Goal: Transaction & Acquisition: Purchase product/service

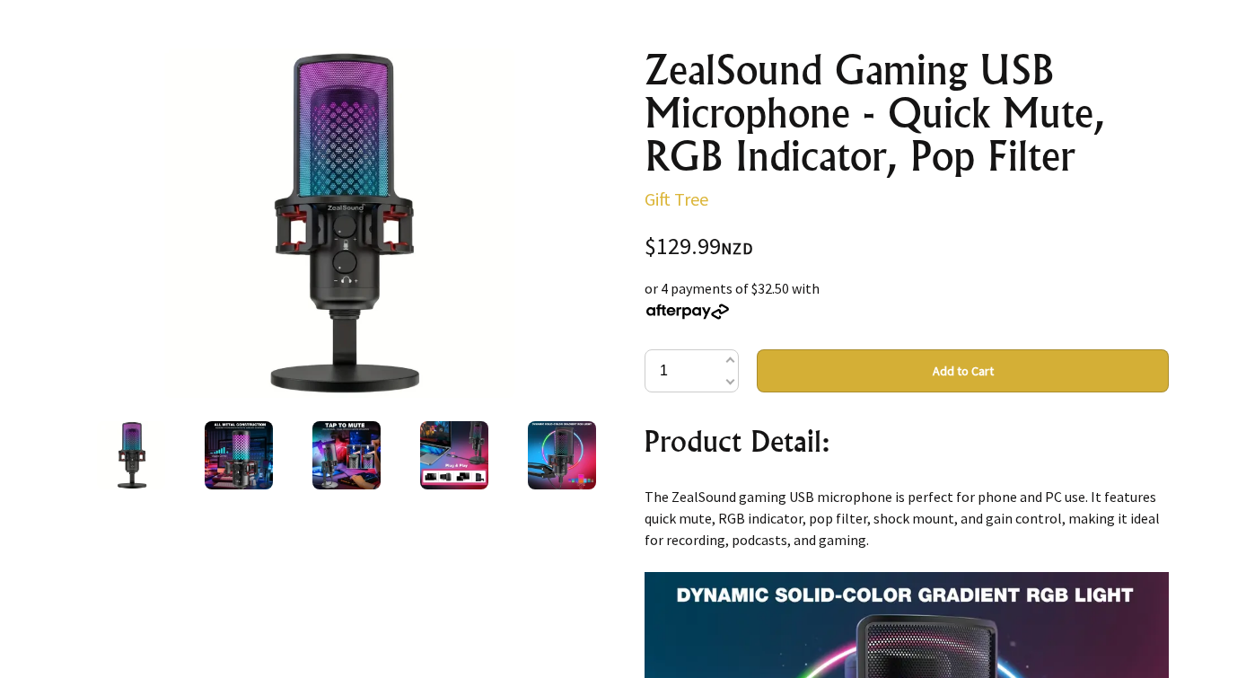
scroll to position [189, 0]
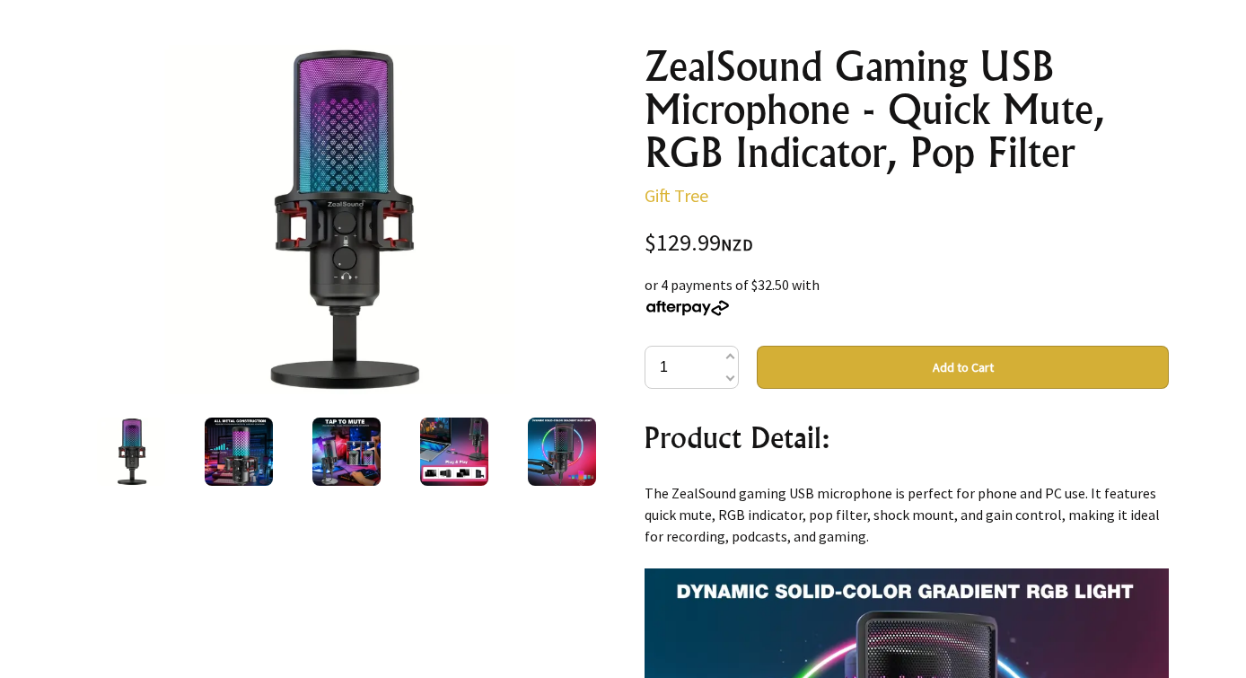
click at [231, 432] on img at bounding box center [239, 451] width 68 height 68
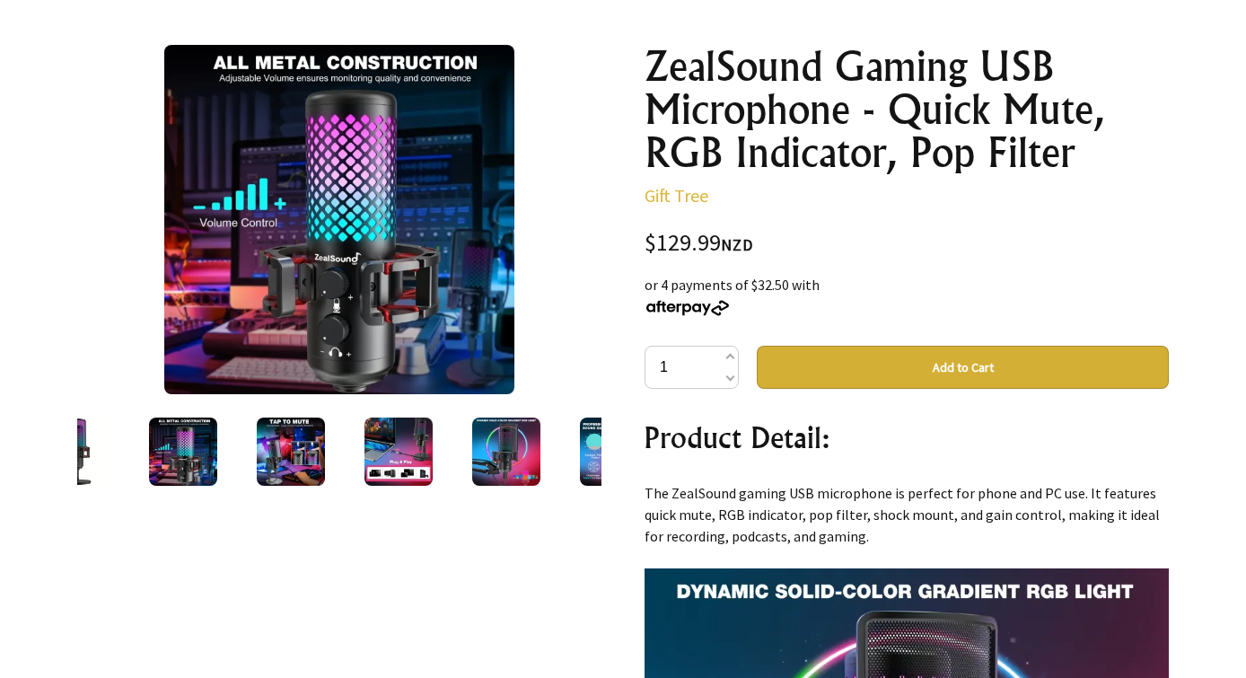
click at [297, 449] on img at bounding box center [291, 451] width 68 height 68
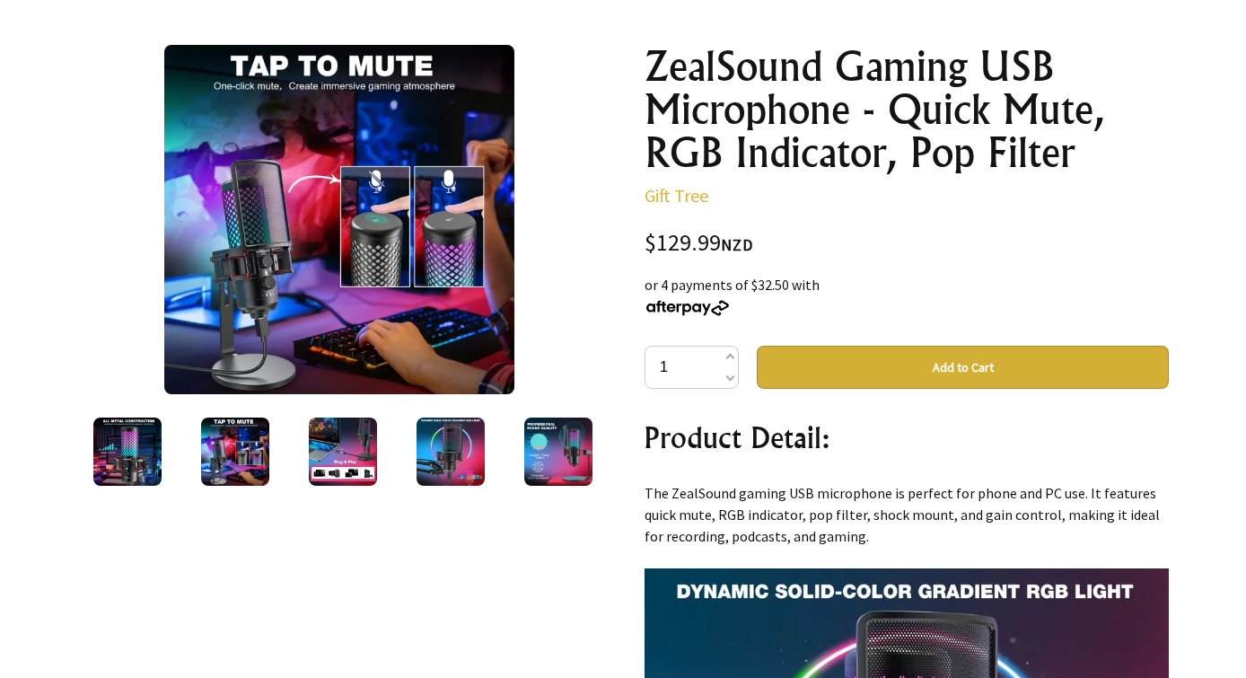
click at [358, 444] on img at bounding box center [343, 451] width 68 height 68
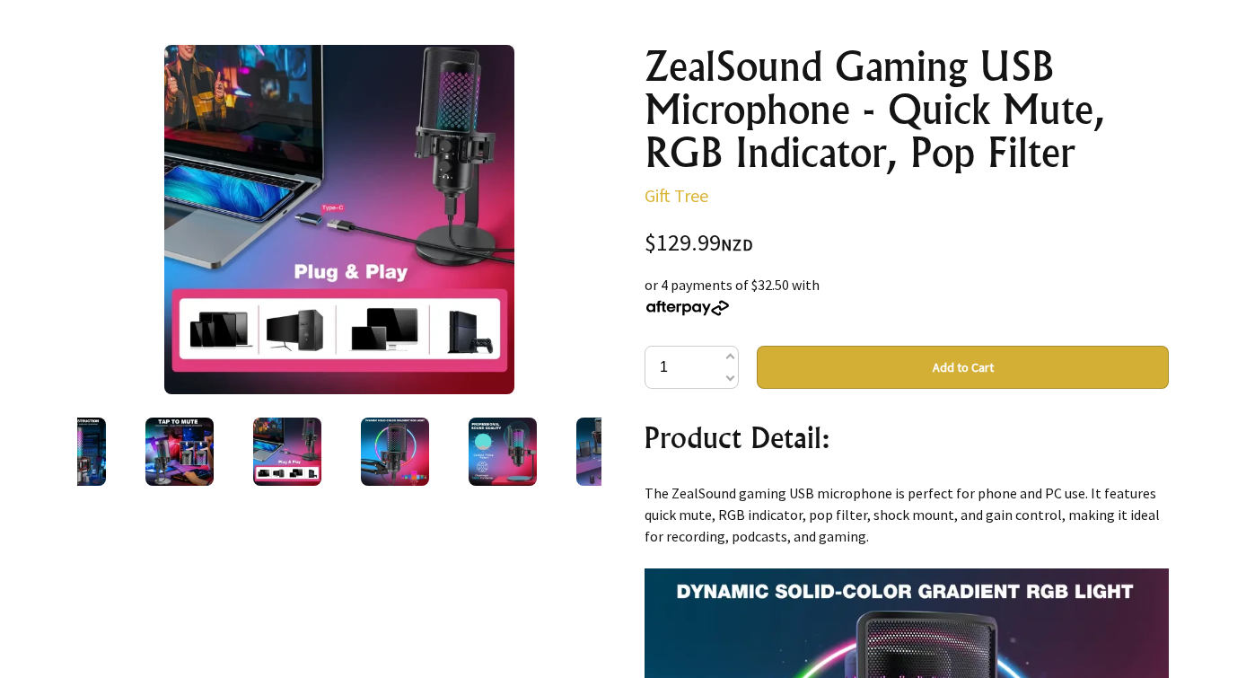
click at [397, 451] on img at bounding box center [395, 451] width 68 height 68
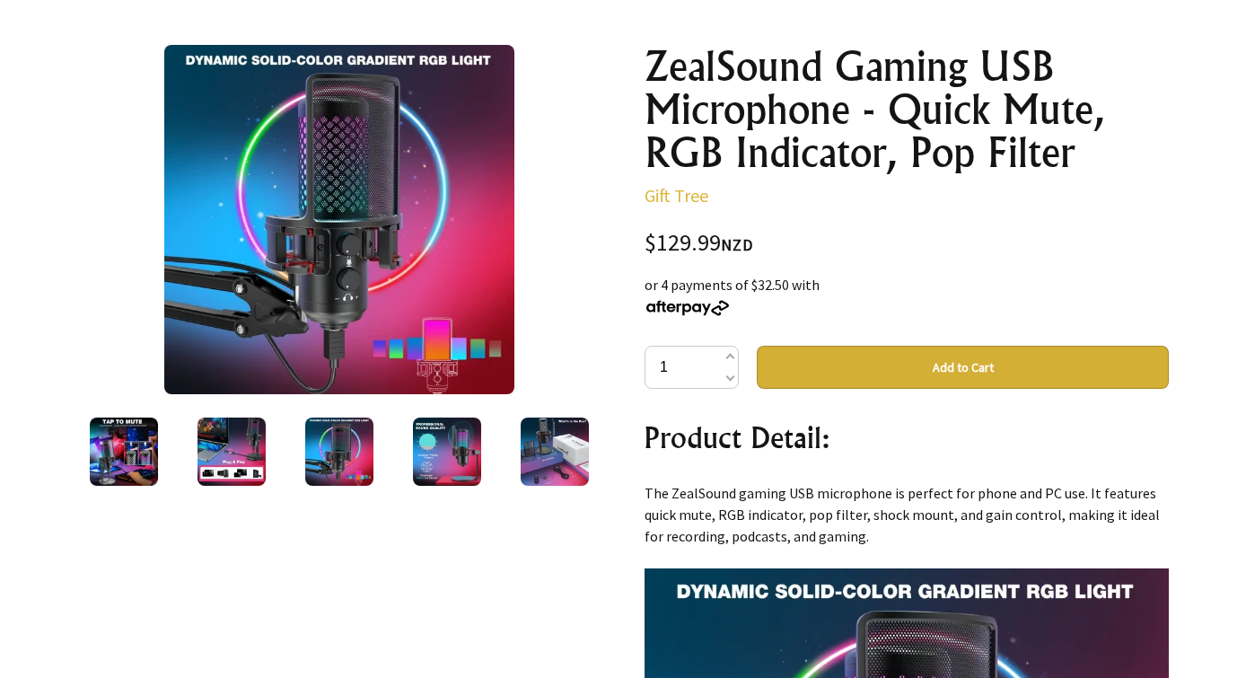
click at [430, 452] on img at bounding box center [447, 451] width 68 height 68
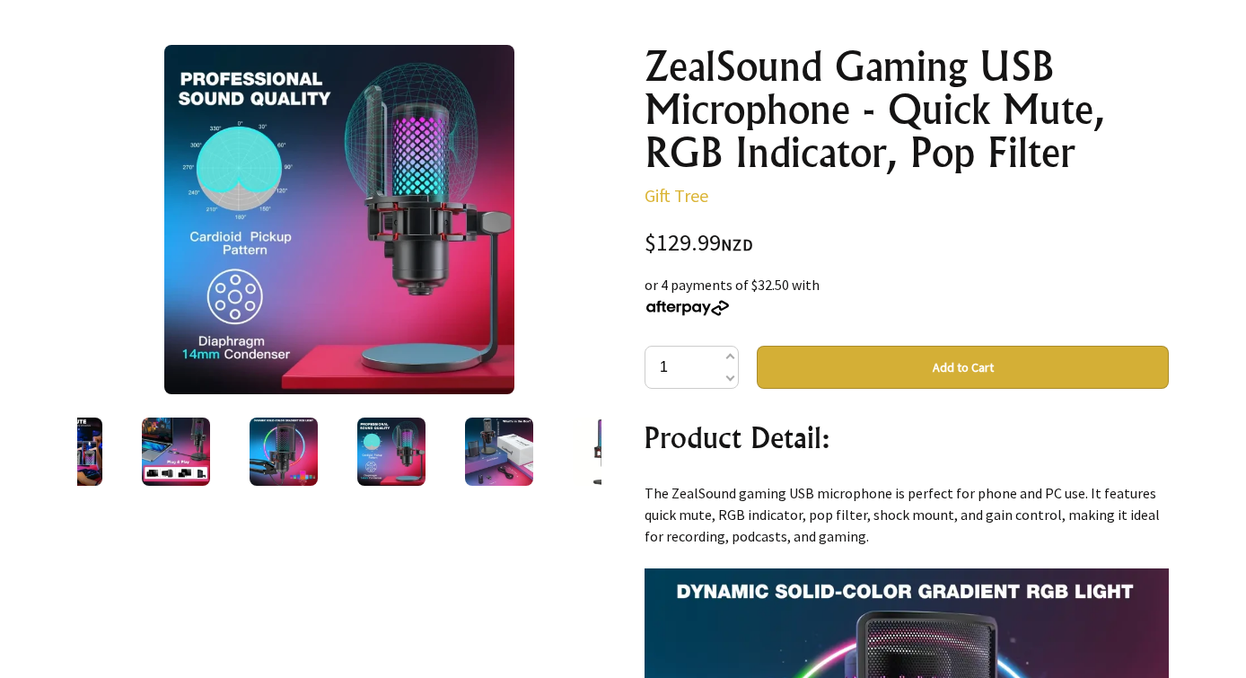
click at [481, 453] on img at bounding box center [499, 451] width 68 height 68
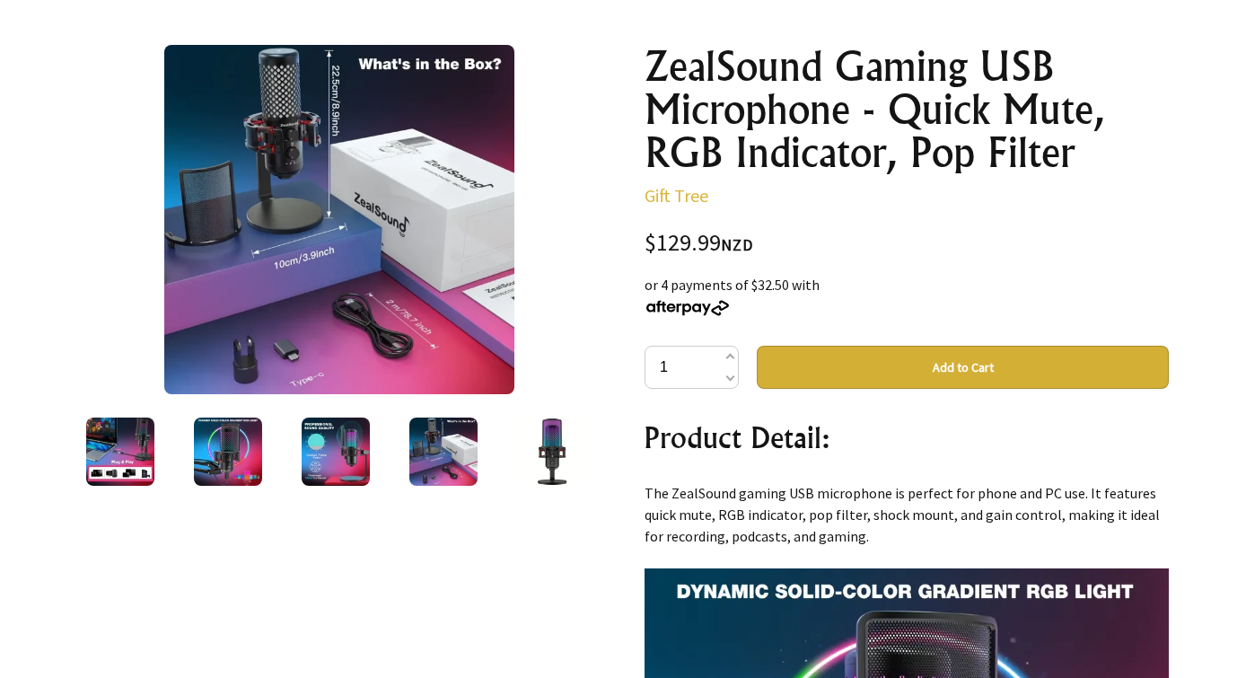
click at [439, 453] on img at bounding box center [443, 451] width 68 height 68
click at [368, 455] on img at bounding box center [336, 451] width 68 height 68
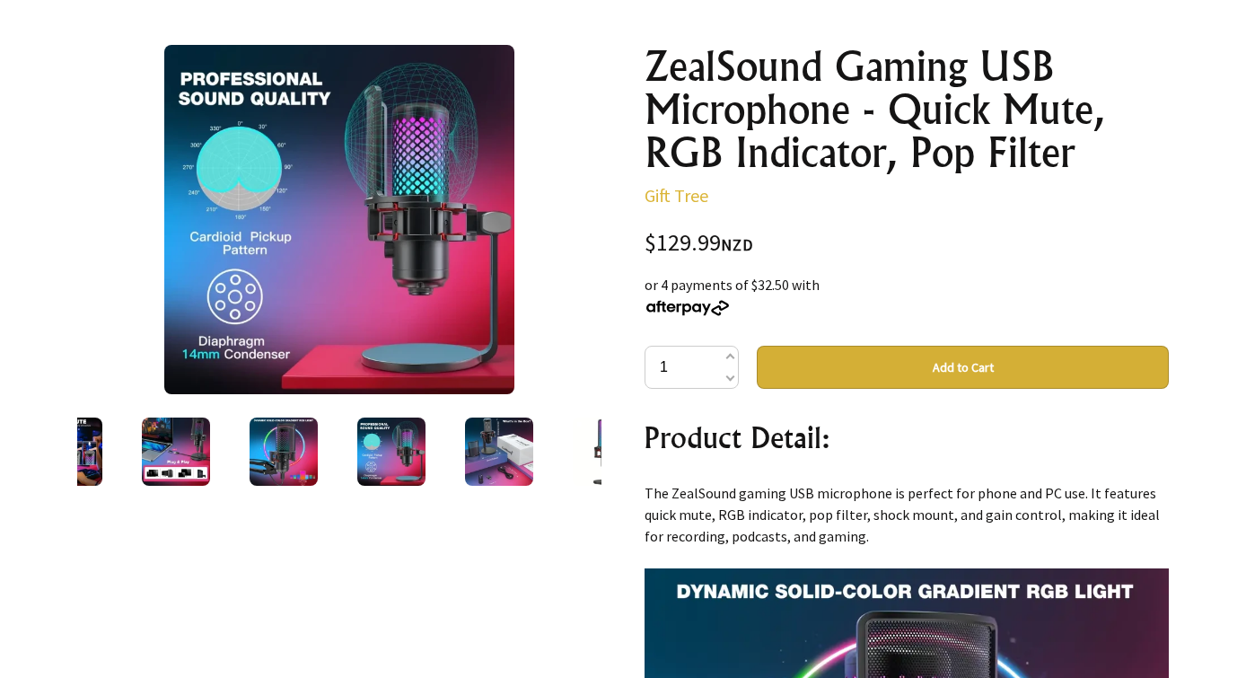
click at [282, 452] on img at bounding box center [284, 451] width 68 height 68
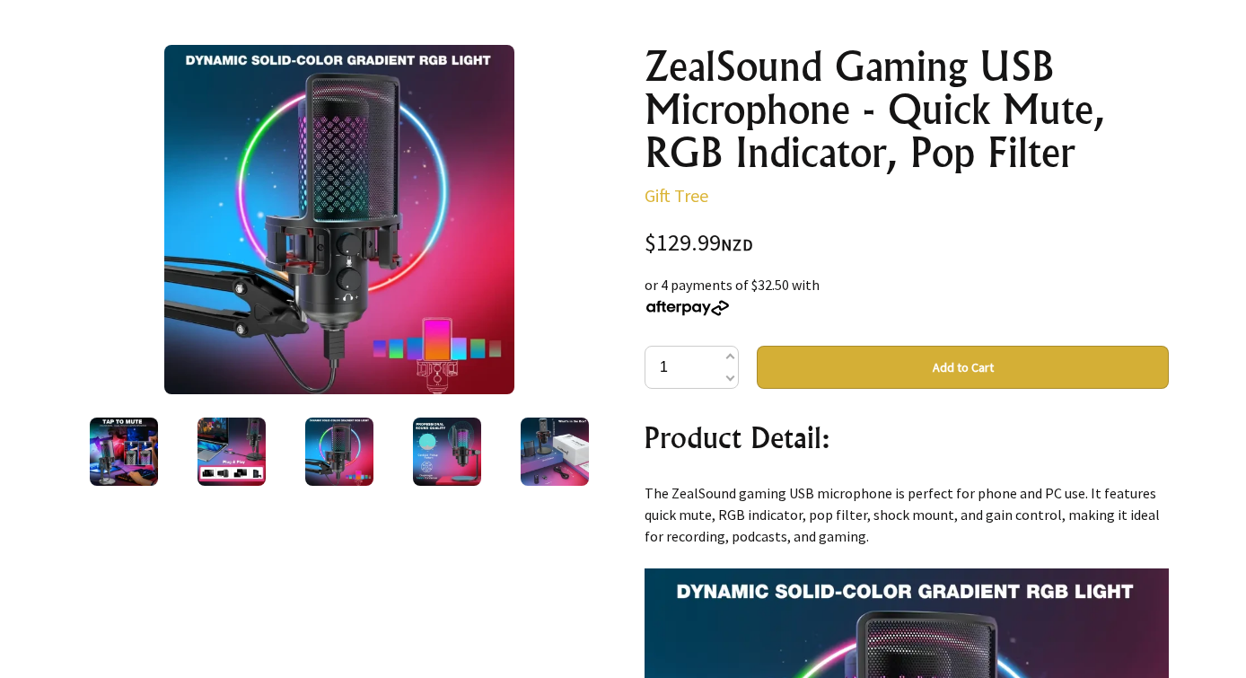
click at [438, 450] on img at bounding box center [447, 451] width 68 height 68
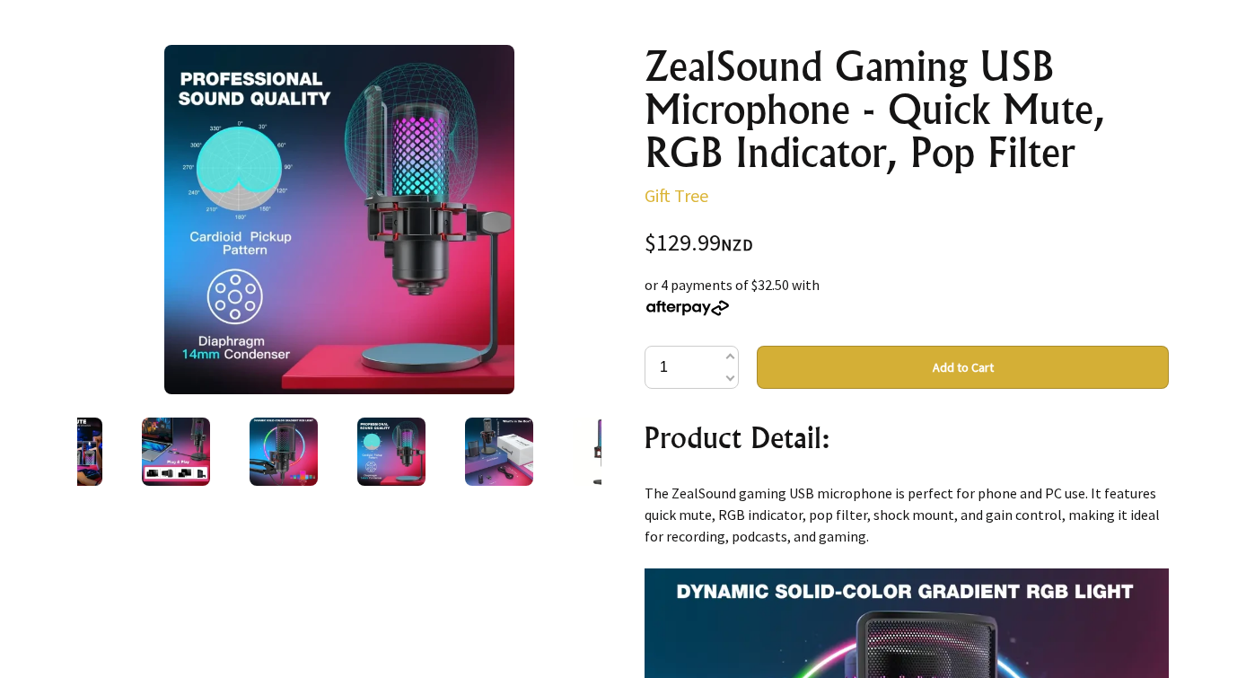
click at [275, 443] on img at bounding box center [284, 451] width 68 height 68
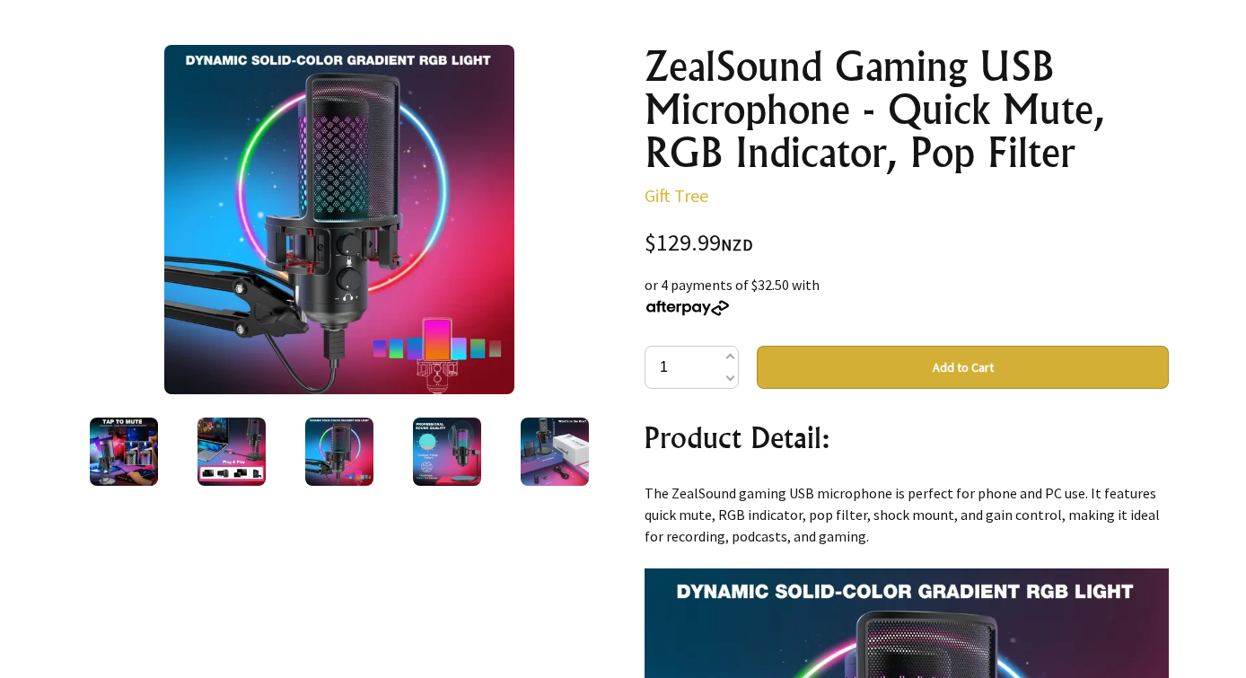
click at [254, 454] on img at bounding box center [232, 451] width 68 height 68
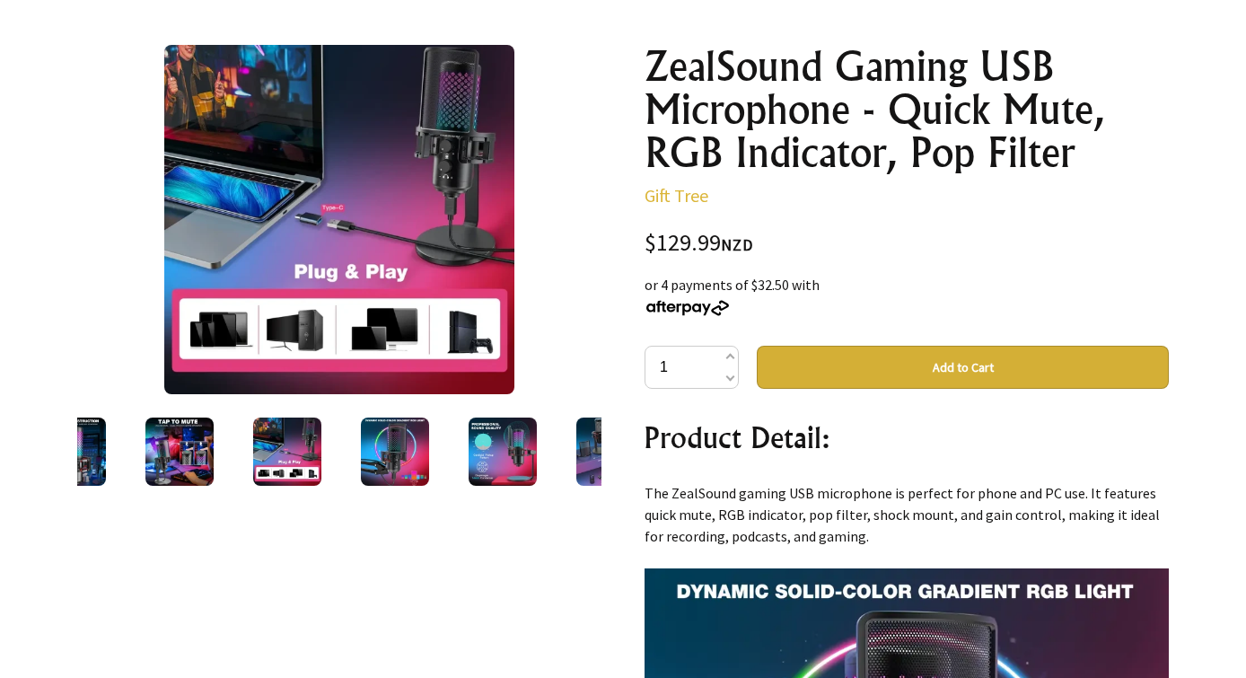
click at [368, 460] on img at bounding box center [395, 451] width 68 height 68
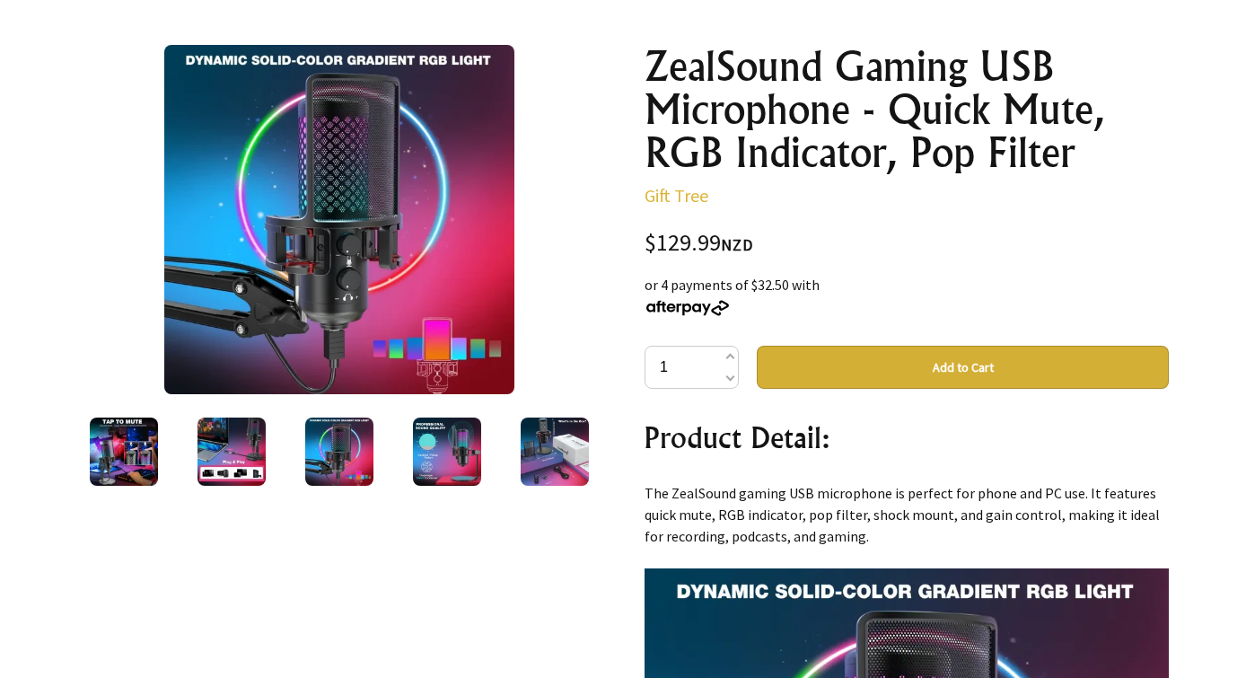
click at [450, 461] on img at bounding box center [447, 451] width 68 height 68
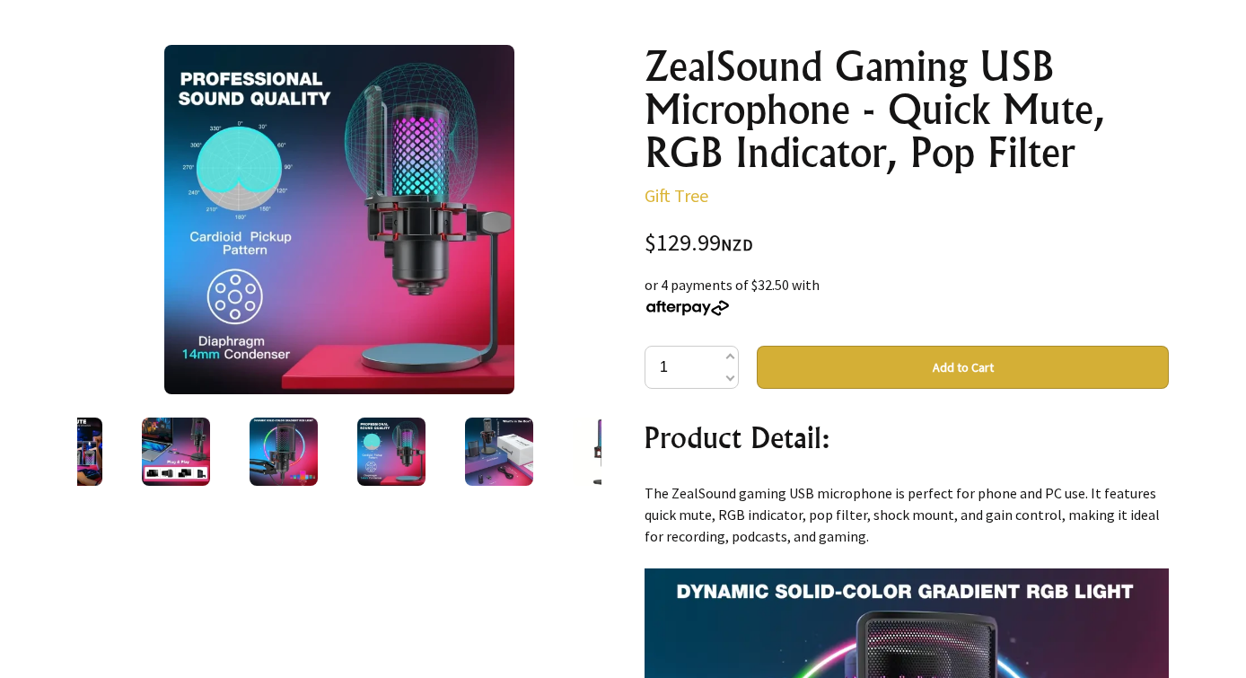
click at [505, 462] on img at bounding box center [499, 451] width 68 height 68
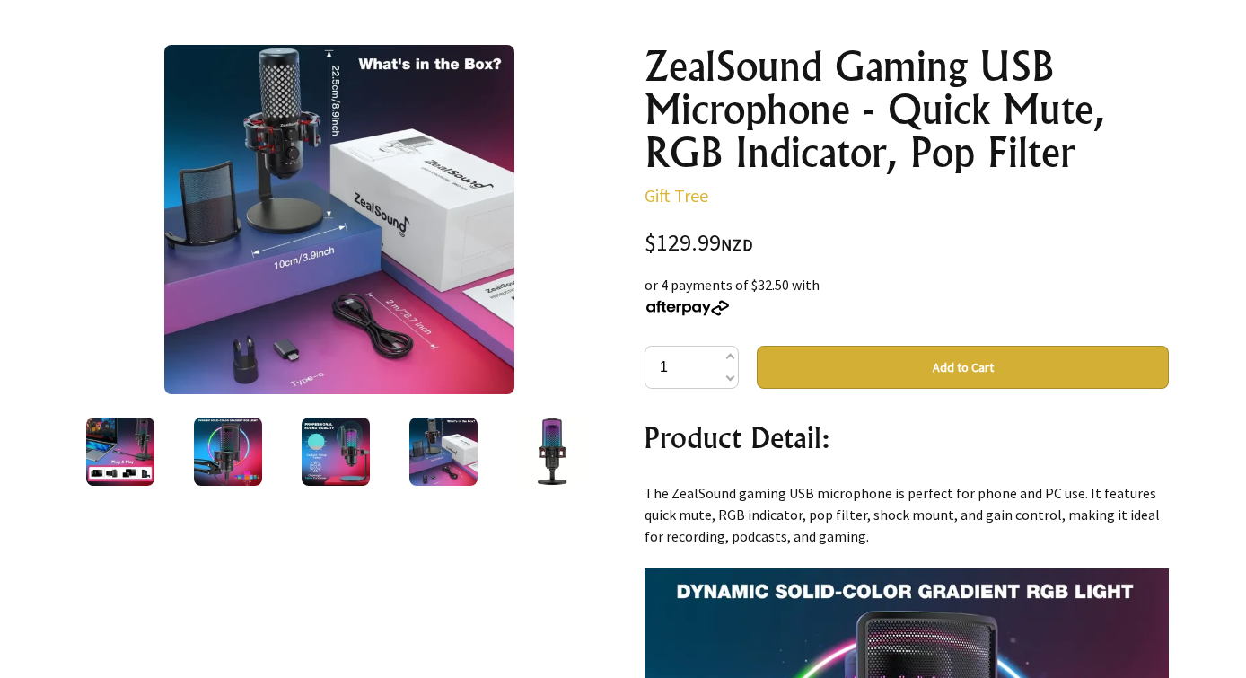
click at [539, 462] on img at bounding box center [551, 451] width 68 height 68
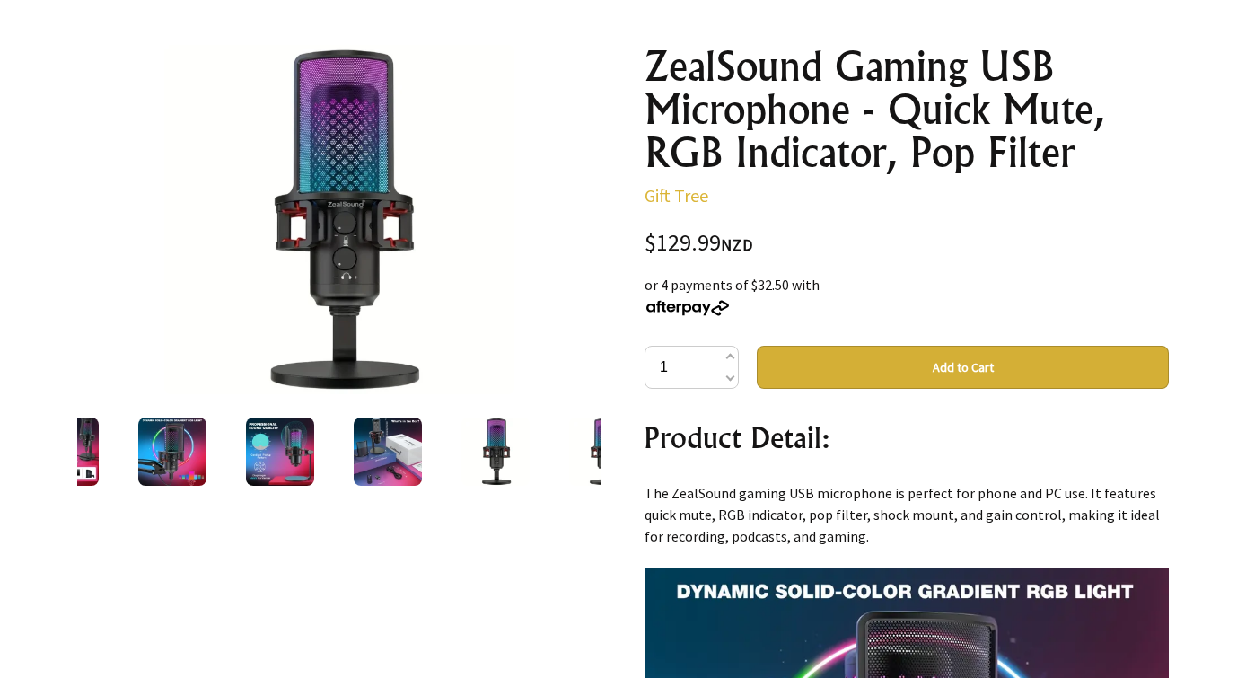
click at [576, 461] on img at bounding box center [603, 451] width 68 height 68
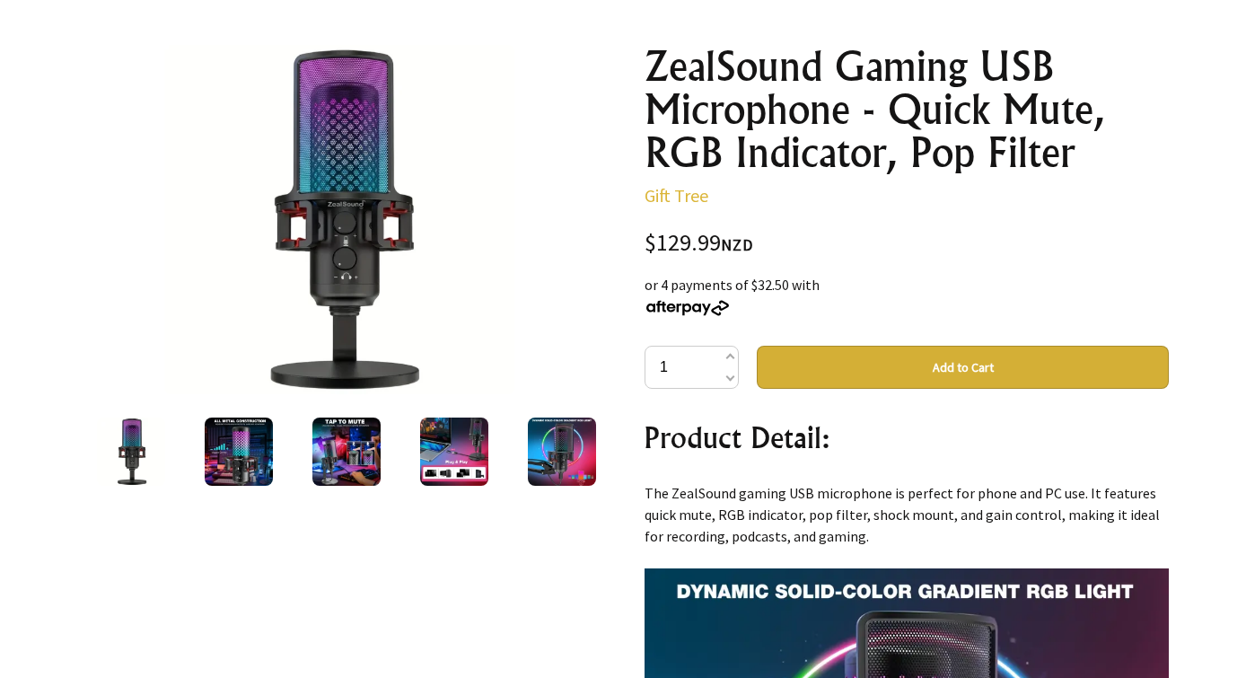
click at [249, 452] on img at bounding box center [239, 451] width 68 height 68
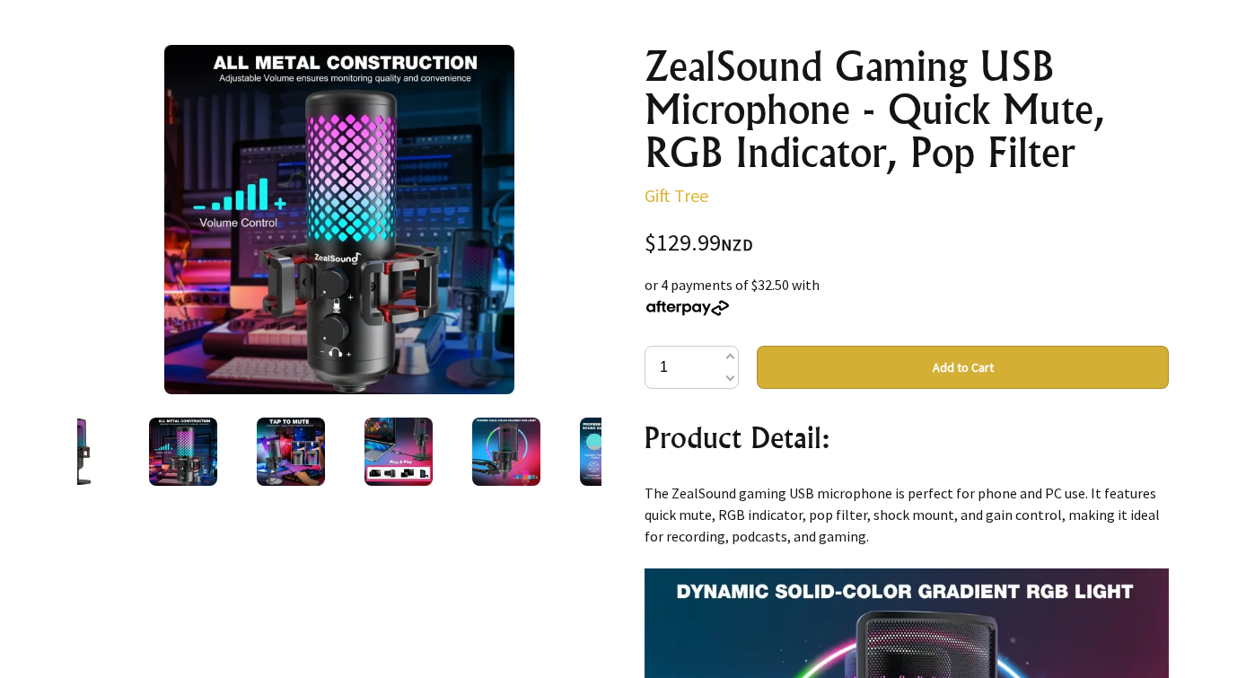
click at [290, 453] on img at bounding box center [291, 451] width 68 height 68
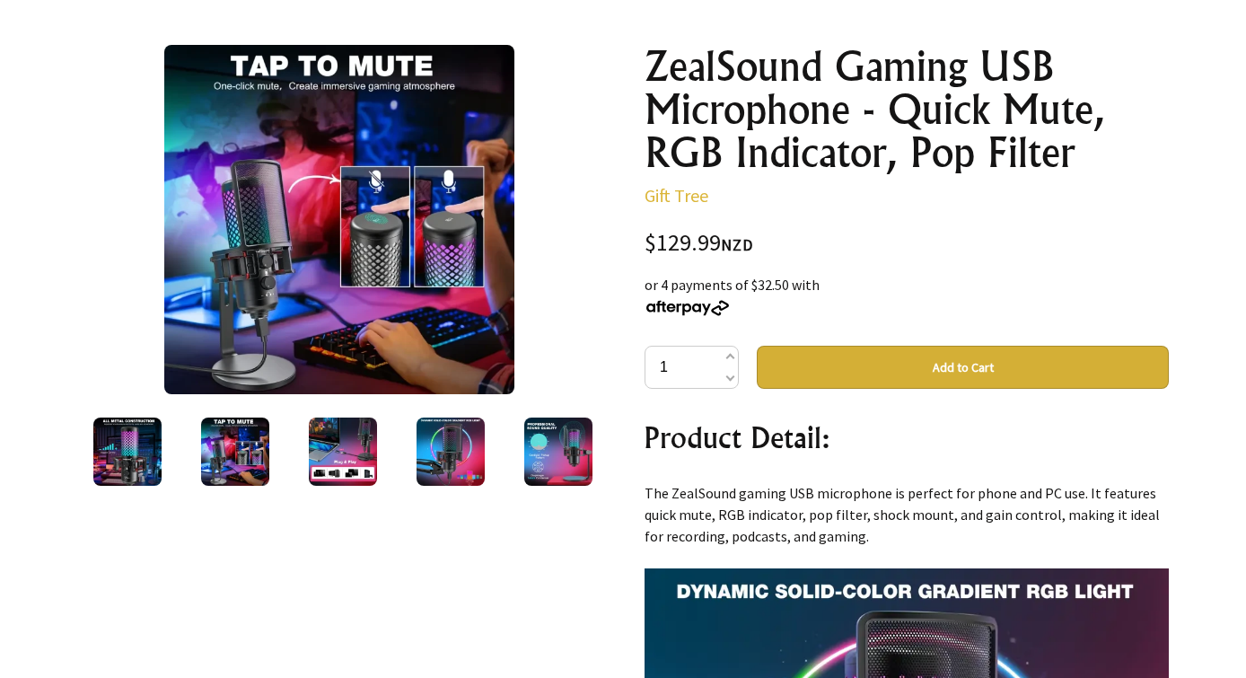
click at [352, 462] on img at bounding box center [343, 451] width 68 height 68
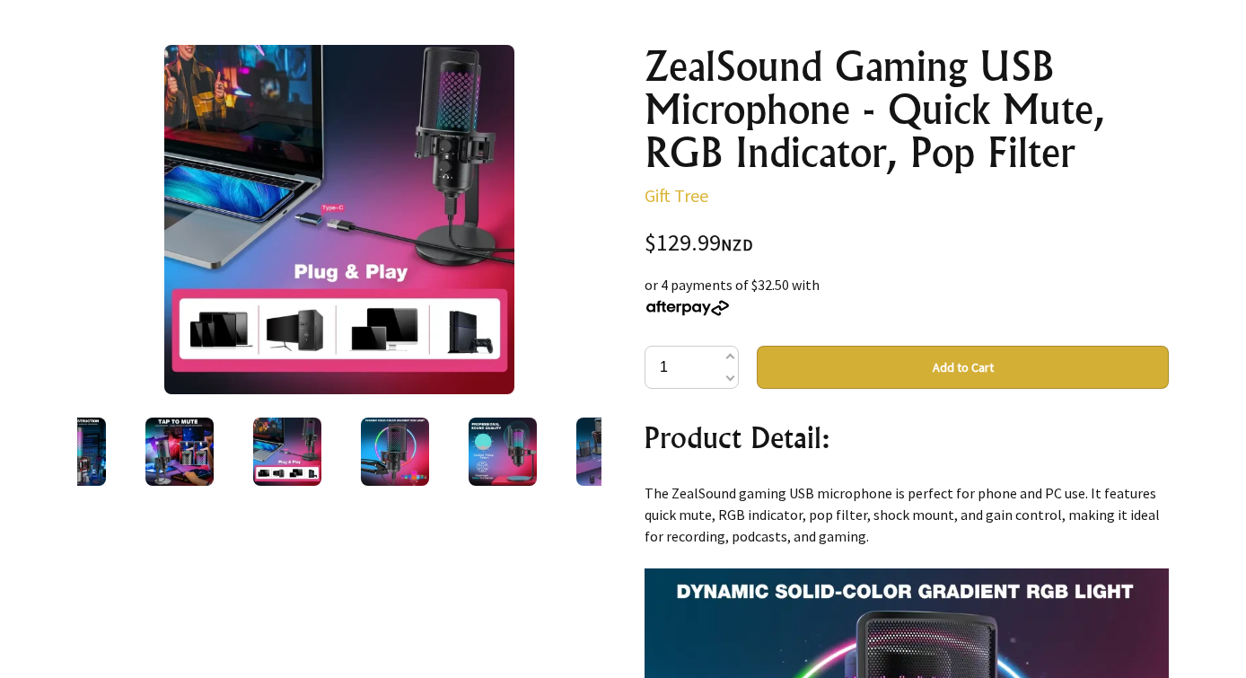
click at [402, 461] on img at bounding box center [395, 451] width 68 height 68
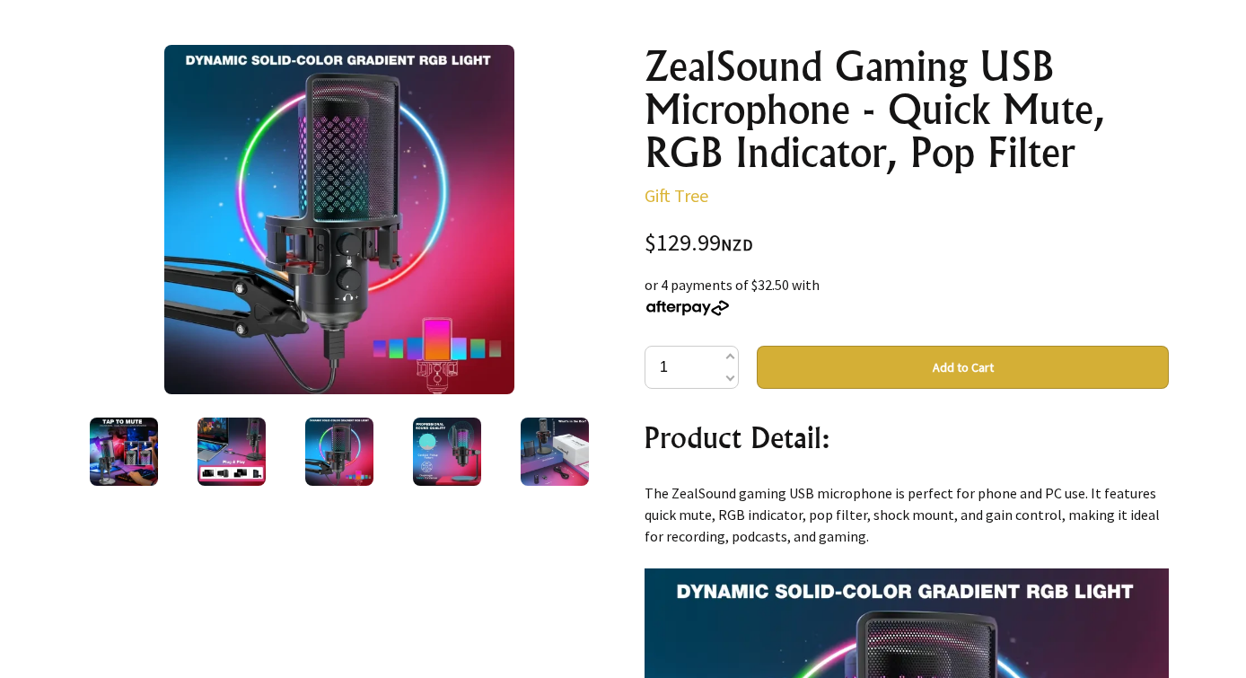
click at [440, 460] on img at bounding box center [447, 451] width 68 height 68
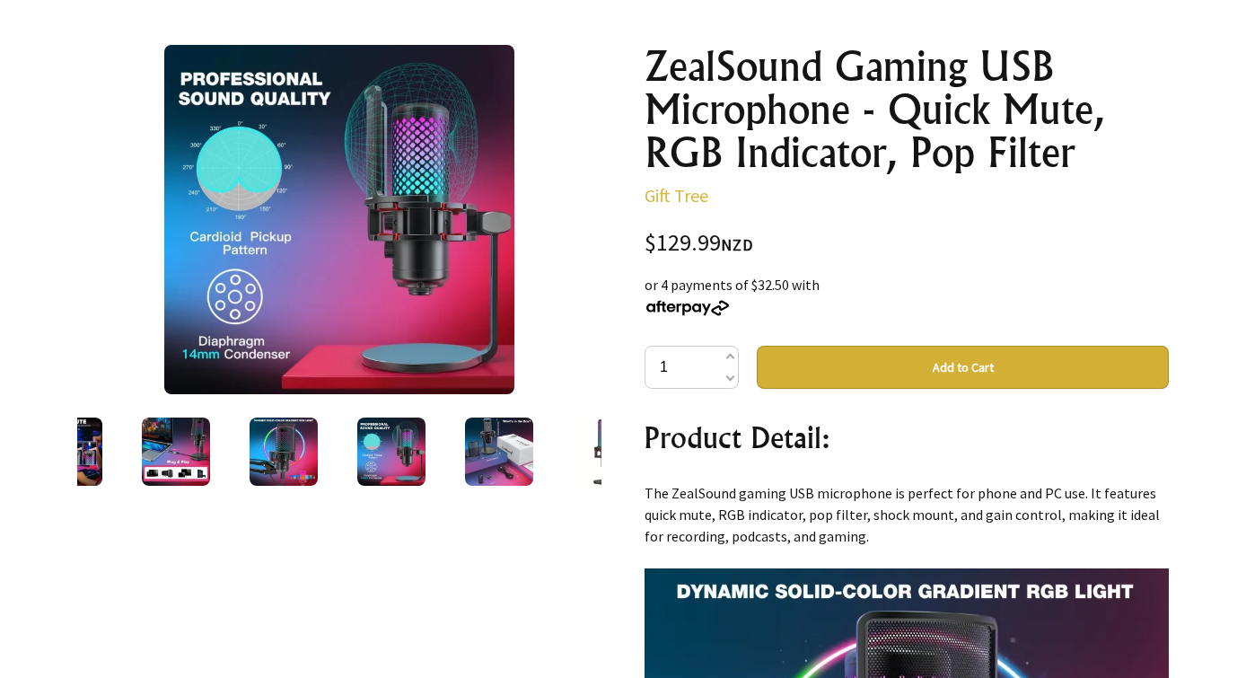
click at [486, 464] on img at bounding box center [499, 451] width 68 height 68
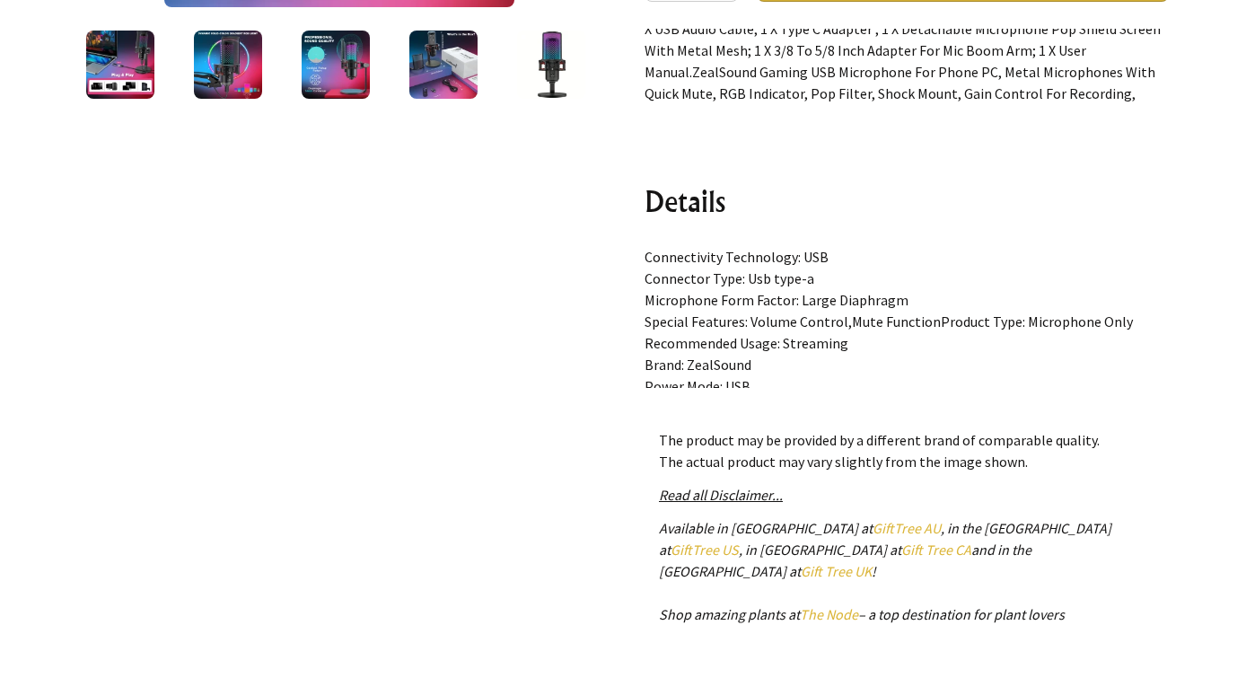
scroll to position [0, 0]
